Goal: Transaction & Acquisition: Purchase product/service

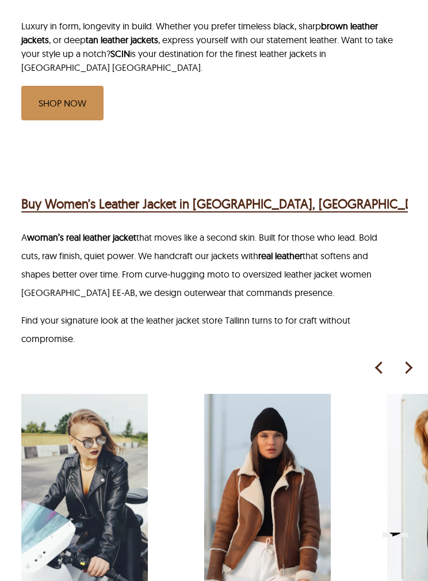
scroll to position [701, 0]
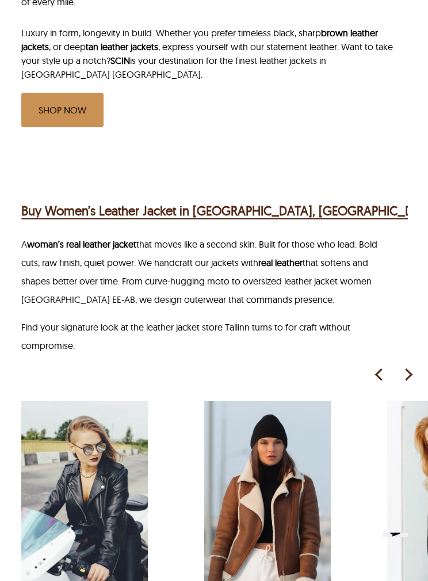
click at [54, 93] on link "SHOP NOW" at bounding box center [62, 110] width 82 height 35
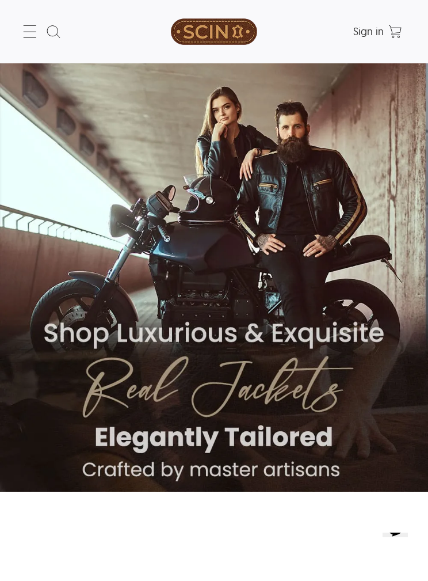
click at [25, 32] on icon at bounding box center [30, 31] width 18 height 18
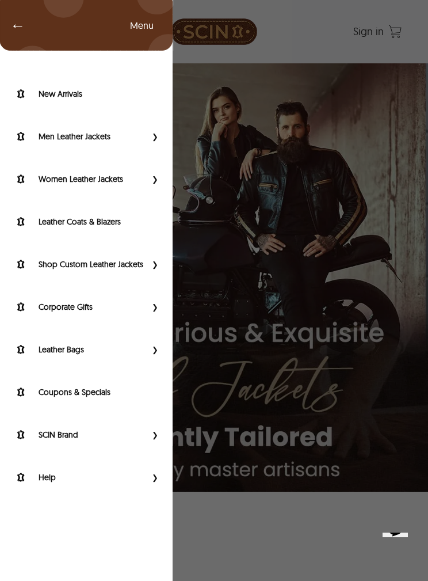
click at [157, 136] on span "Primary Side Menu" at bounding box center [153, 137] width 15 height 12
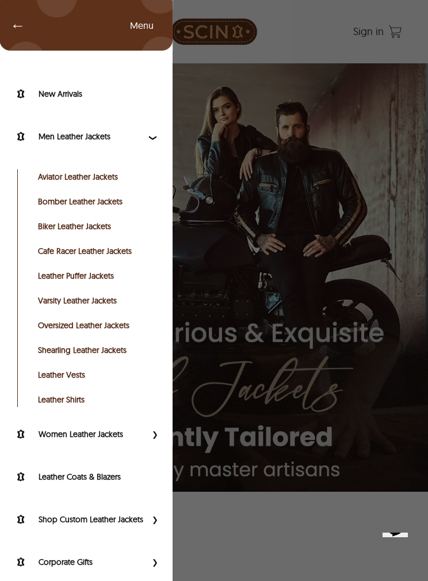
click at [78, 371] on link "Leather Vests" at bounding box center [96, 375] width 116 height 12
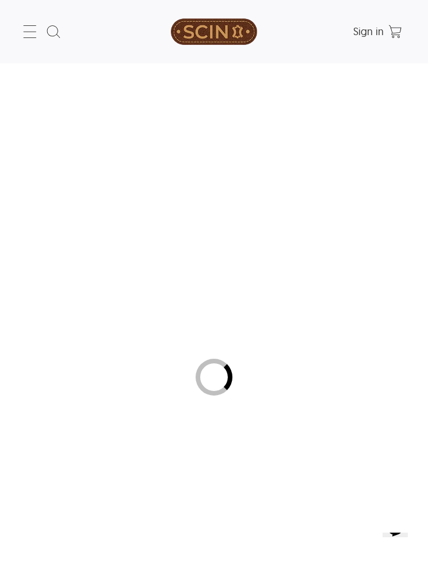
select select "********"
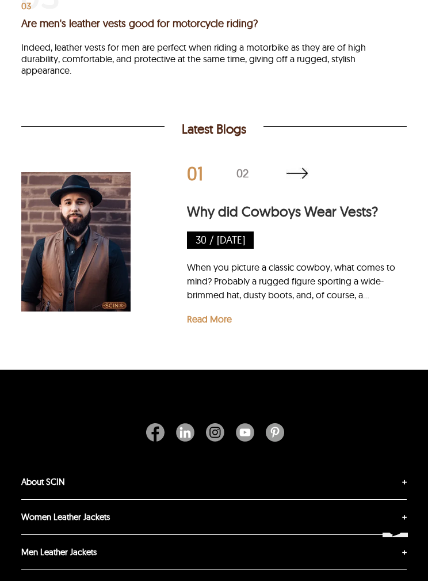
scroll to position [2595, 0]
